Goal: Task Accomplishment & Management: Complete application form

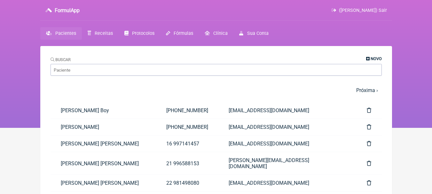
click at [375, 57] on span "Novo" at bounding box center [375, 58] width 11 height 5
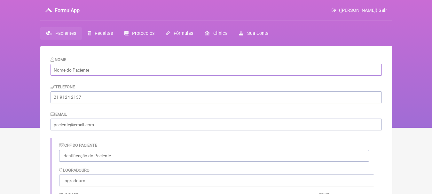
click at [141, 71] on input "text" at bounding box center [215, 70] width 331 height 12
paste input "Elenice Santos Conceição"
type input "Elenice Santos Conceição"
click at [125, 102] on input "tel" at bounding box center [215, 97] width 331 height 12
paste input "(22) 98163-8687"
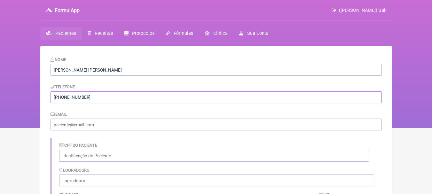
type input "(22) 98163-8687"
click at [131, 121] on input "email" at bounding box center [215, 125] width 331 height 12
paste input "elenicesc770@gmail.com"
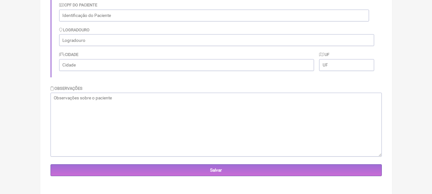
scroll to position [143, 0]
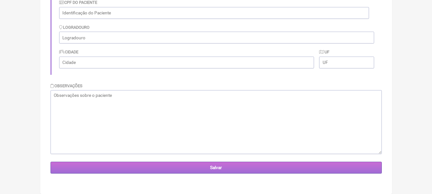
type input "elenicesc770@gmail.com"
click at [223, 167] on input "Salvar" at bounding box center [215, 168] width 331 height 12
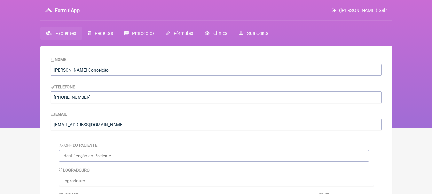
click at [65, 35] on span "Pacientes" at bounding box center [65, 33] width 21 height 5
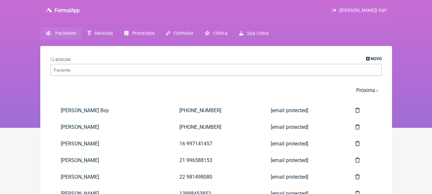
click at [378, 58] on span "Novo" at bounding box center [375, 58] width 11 height 5
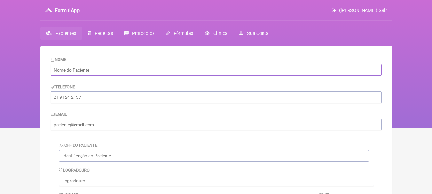
click at [131, 69] on input "text" at bounding box center [215, 70] width 331 height 12
paste input "Fernanda Tardin Campos"
type input "Fernanda Tardin Campos"
click at [118, 96] on input "tel" at bounding box center [215, 97] width 331 height 12
paste input "(22) 99877-5886"
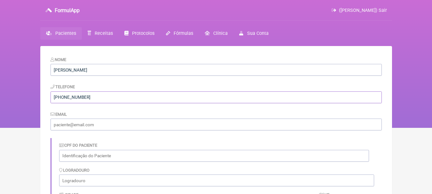
type input "(22) 99877-5886"
click at [125, 121] on input "email" at bounding box center [215, 125] width 331 height 12
paste input "fcamposnf@outlook.com"
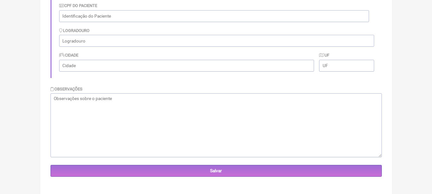
scroll to position [143, 0]
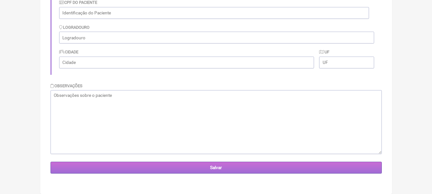
type input "fcamposnf@outlook.com"
click at [237, 166] on input "Salvar" at bounding box center [215, 168] width 331 height 12
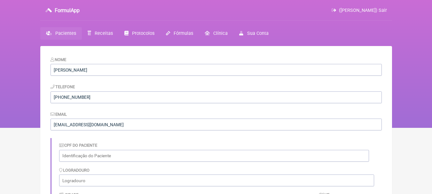
click at [65, 35] on span "Pacientes" at bounding box center [65, 33] width 21 height 5
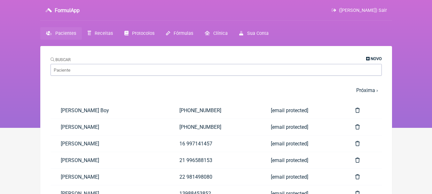
click at [370, 59] on span "Novo" at bounding box center [375, 58] width 11 height 5
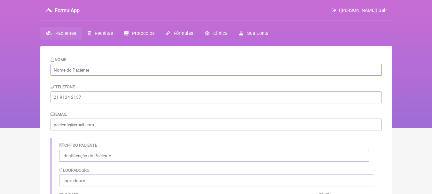
click at [145, 66] on input "text" at bounding box center [215, 70] width 331 height 12
paste input "[PERSON_NAME] Mezavilla [PERSON_NAME]"
type input "[PERSON_NAME] Mezavilla [PERSON_NAME]"
click at [128, 97] on input "tel" at bounding box center [215, 97] width 331 height 12
paste input "(22) 98806-9221"
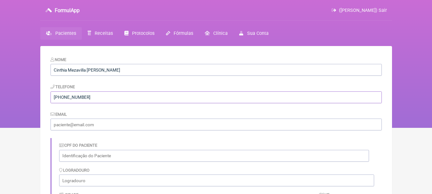
type input "(22) 98806-9221"
click at [135, 123] on input "email" at bounding box center [215, 125] width 331 height 12
paste input "cinthia@oboticariogborges.com"
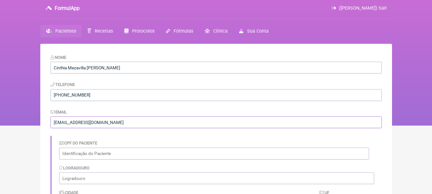
scroll to position [143, 0]
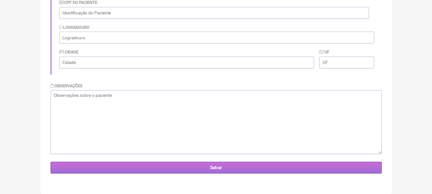
type input "cinthia@oboticariogborges.com"
click at [254, 166] on input "Salvar" at bounding box center [215, 168] width 331 height 12
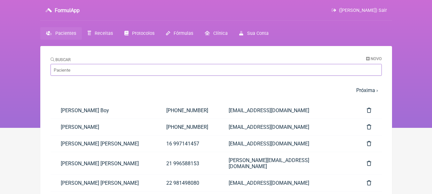
click at [157, 70] on input "Buscar" at bounding box center [215, 70] width 331 height 12
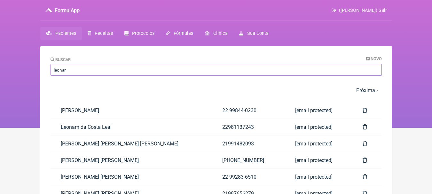
type input "leonar"
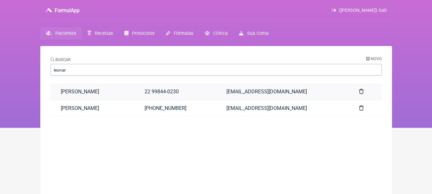
click at [121, 91] on link "[PERSON_NAME]" at bounding box center [92, 91] width 84 height 16
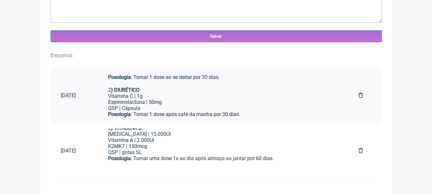
scroll to position [94, 0]
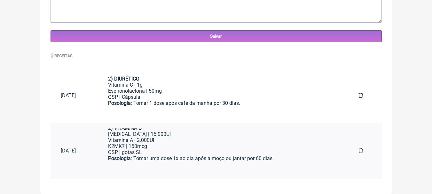
click at [213, 151] on div "QSP | gotas SL" at bounding box center [223, 152] width 230 height 6
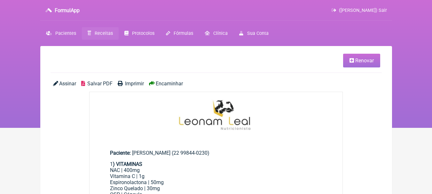
click at [357, 58] on span "Renovar" at bounding box center [364, 61] width 19 height 6
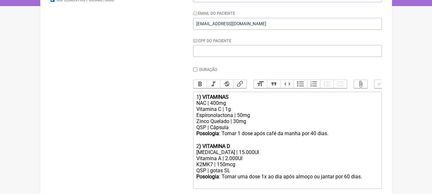
scroll to position [122, 0]
click at [251, 109] on div "NAC | 400mg Vitamina C | 1g Espironolactona | 50mg Zinco Quelado | 30mg" at bounding box center [287, 111] width 182 height 24
click at [247, 113] on div "NAC | 400mg Vitamina C | 1g Espironolactona | 50mg Zinco Quelado | 30mg" at bounding box center [287, 111] width 182 height 24
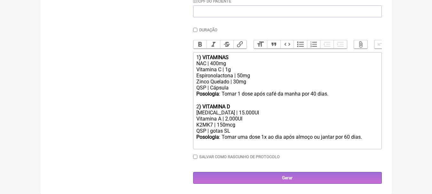
scroll to position [166, 0]
drag, startPoint x: 258, startPoint y: 74, endPoint x: 165, endPoint y: 74, distance: 93.3
click at [165, 74] on form "Buscar Protocolos Formulas Suplementos / Cosméticos Paciente Leonardo Macedo Ma…" at bounding box center [215, 50] width 331 height 268
drag, startPoint x: 252, startPoint y: 83, endPoint x: 189, endPoint y: 77, distance: 63.5
click at [189, 77] on form "Buscar Protocolos Formulas Suplementos / Cosméticos Paciente Leonardo Macedo Ma…" at bounding box center [215, 50] width 331 height 268
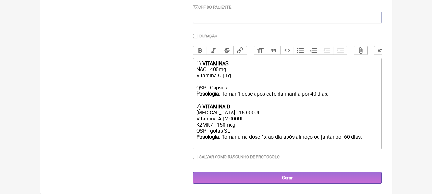
scroll to position [154, 0]
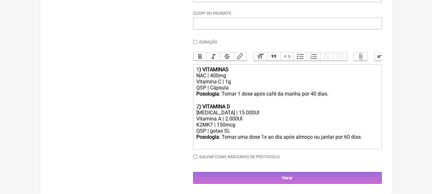
click at [258, 112] on div "Colecalciferol | 15.000UI Vitamina A | 2.000UI" at bounding box center [287, 116] width 182 height 12
click at [237, 112] on div "Colecalciferol | 15.000UI Vitamina A | 2.000UI" at bounding box center [287, 116] width 182 height 12
click at [259, 119] on div "Colecalciferol | 15.000UI Vitamina A | 2.000UI" at bounding box center [287, 116] width 182 height 12
drag, startPoint x: 251, startPoint y: 119, endPoint x: 163, endPoint y: 118, distance: 87.9
click at [163, 118] on form "Buscar Protocolos Formulas Suplementos / Cosméticos Paciente Leonardo Macedo Ma…" at bounding box center [215, 56] width 331 height 256
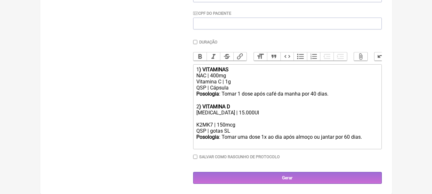
scroll to position [148, 0]
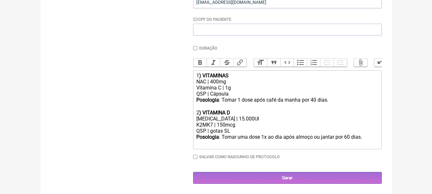
click at [347, 138] on div "Posologia : Tomar uma dose 1x ao dia após almoço ou jantar por 60 dias. ㅤ" at bounding box center [287, 137] width 182 height 7
type trix-editor "<div>1<strong>) VITAMINAS</strong></div><div>NAC | 400mg<br>Vitamina C | 1g</di…"
click at [232, 89] on div "NAC | 400mg Vitamina C | 1g" at bounding box center [287, 85] width 182 height 12
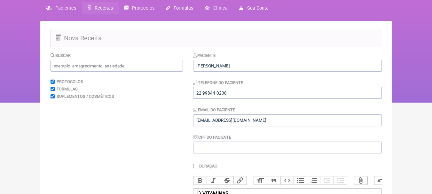
scroll to position [20, 0]
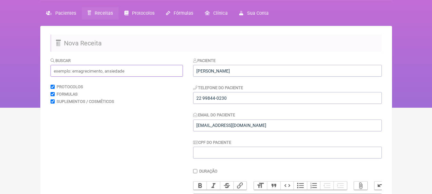
click at [149, 73] on input "text" at bounding box center [116, 71] width 132 height 12
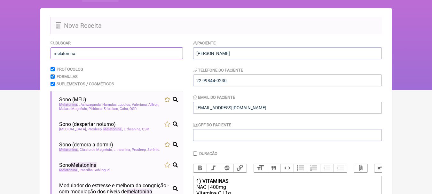
scroll to position [52, 0]
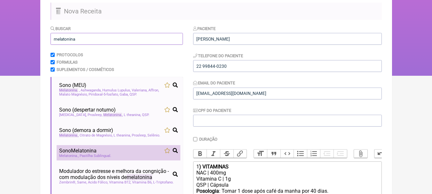
type input "melatonina"
click at [121, 148] on li "Sono Melatonina Melatonina Pastilha Sublingual" at bounding box center [119, 152] width 124 height 15
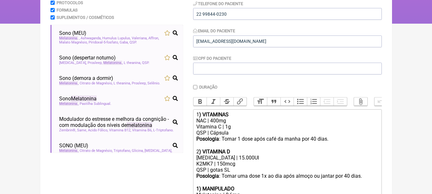
scroll to position [185, 0]
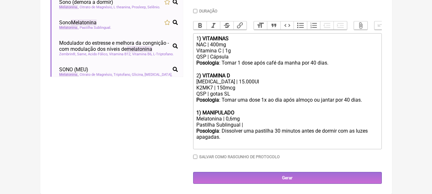
click at [200, 111] on strong "1) MANIPULADO" at bounding box center [215, 113] width 38 height 6
drag, startPoint x: 240, startPoint y: 115, endPoint x: 204, endPoint y: 112, distance: 36.2
click at [204, 112] on div "3 ) MANIPULADO" at bounding box center [287, 113] width 182 height 6
click at [223, 116] on div "Melatonina | 0,6mg" at bounding box center [287, 119] width 182 height 6
drag, startPoint x: 240, startPoint y: 119, endPoint x: 240, endPoint y: 101, distance: 17.9
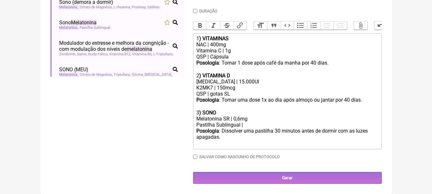
click at [240, 119] on div "Melatonina SR | 0,6mg" at bounding box center [287, 119] width 182 height 6
drag, startPoint x: 239, startPoint y: 124, endPoint x: 180, endPoint y: 124, distance: 59.4
click at [180, 124] on form "Buscar melatonina Protocolos Formulas Suplementos / Cosméticos Sono (MEU) Melat…" at bounding box center [215, 40] width 331 height 287
click at [222, 123] on div "cápsula |" at bounding box center [287, 125] width 182 height 6
drag, startPoint x: 214, startPoint y: 123, endPoint x: 190, endPoint y: 123, distance: 23.3
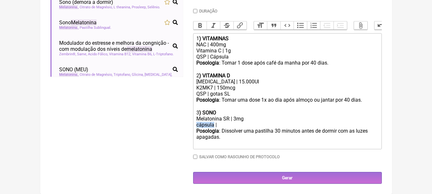
click at [190, 123] on form "Buscar melatonina Protocolos Formulas Suplementos / Cosméticos Sono (MEU) Melat…" at bounding box center [215, 40] width 331 height 287
copy div "cápsula"
paste trix-editor "cápsula"
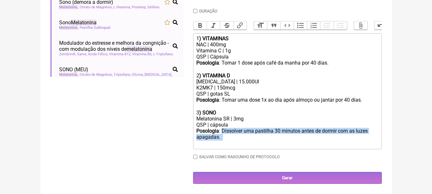
drag, startPoint x: 223, startPoint y: 132, endPoint x: 228, endPoint y: 142, distance: 11.3
click at [228, 142] on div "Posologia : Dissolver uma pastilha 30 minutos antes de dormir com as luzes apag…" at bounding box center [287, 137] width 182 height 19
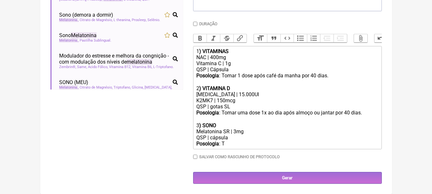
scroll to position [172, 0]
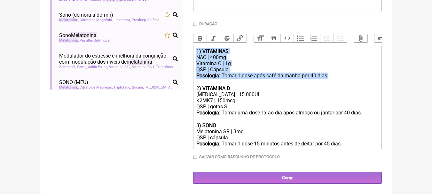
drag, startPoint x: 342, startPoint y: 74, endPoint x: 192, endPoint y: 37, distance: 154.5
click at [192, 37] on form "Buscar melatonina Protocolos Formulas Suplementos / Cosméticos Sono (MEU) Melat…" at bounding box center [215, 47] width 331 height 274
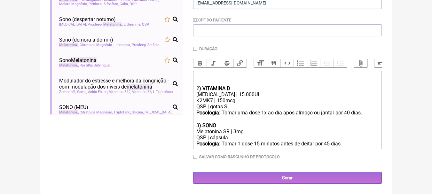
scroll to position [146, 0]
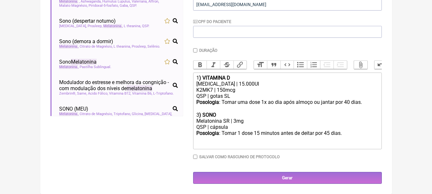
click at [198, 115] on div "3 ) SONO" at bounding box center [287, 115] width 182 height 6
click at [349, 100] on div "Posologia : Tomar uma dose 1x ao dia após almoço ou jantar por 40 dias. ㅤ" at bounding box center [287, 102] width 182 height 7
type trix-editor "<div>1<strong>) VITAMINA D</strong></div><div>Colecalciferol | 15.000UI</div><d…"
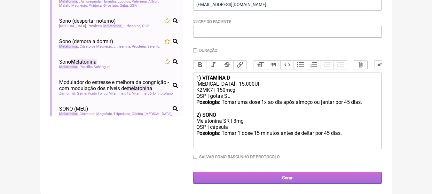
click at [254, 174] on input "Gerar" at bounding box center [287, 178] width 189 height 12
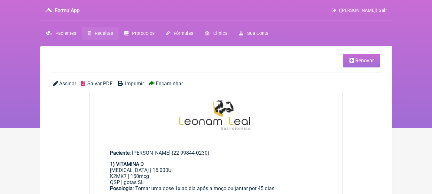
drag, startPoint x: 104, startPoint y: 75, endPoint x: 102, endPoint y: 87, distance: 12.1
click at [102, 87] on div "Assinar Salvar PDF Imprimir Encaminhar" at bounding box center [215, 86] width 331 height 11
click at [102, 84] on span "Salvar PDF" at bounding box center [99, 84] width 25 height 6
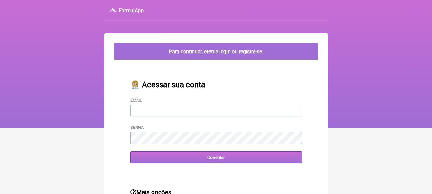
type input "[EMAIL_ADDRESS][DOMAIN_NAME]"
click at [235, 156] on input "Conectar" at bounding box center [215, 157] width 171 height 12
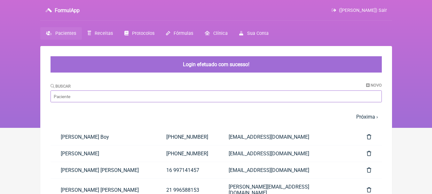
click at [185, 98] on input "Buscar" at bounding box center [215, 96] width 331 height 12
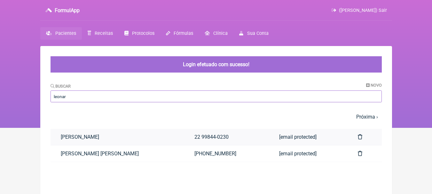
type input "leonar"
click at [152, 142] on link "[PERSON_NAME]" at bounding box center [117, 137] width 134 height 16
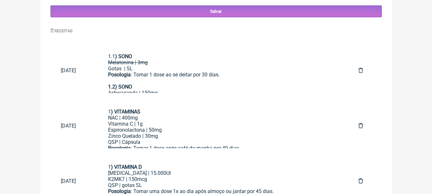
scroll to position [329, 0]
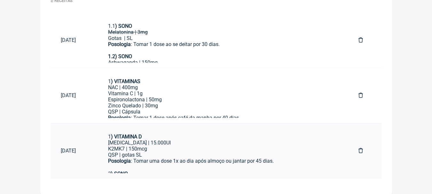
click at [250, 148] on div "K2MK7 | 150mcg" at bounding box center [223, 149] width 230 height 6
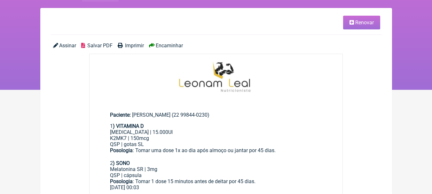
scroll to position [32, 0]
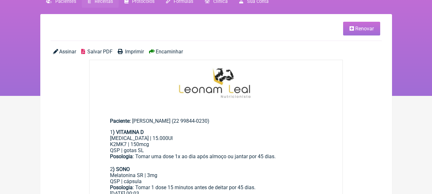
click at [356, 26] on span "Renovar" at bounding box center [364, 29] width 19 height 6
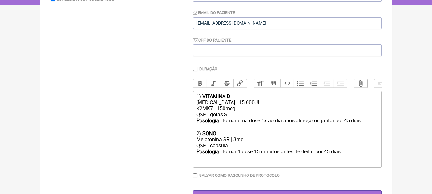
scroll to position [146, 0]
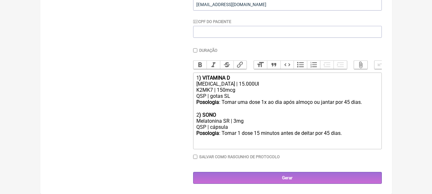
click at [235, 119] on div "Melatonina SR | 3mg" at bounding box center [287, 121] width 182 height 6
type trix-editor "<div>1<strong>) VITAMINA D</strong></div><div>[MEDICAL_DATA] | 15.000UI</div><d…"
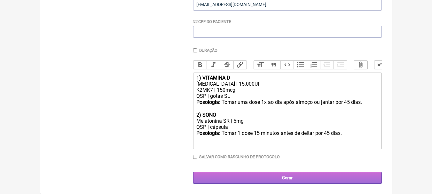
click at [290, 182] on input "Gerar" at bounding box center [287, 178] width 189 height 12
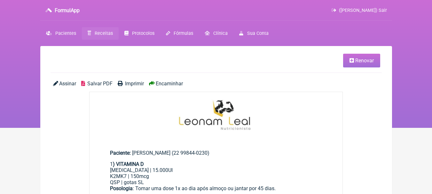
click at [103, 83] on span "Salvar PDF" at bounding box center [99, 84] width 25 height 6
